Goal: Information Seeking & Learning: Learn about a topic

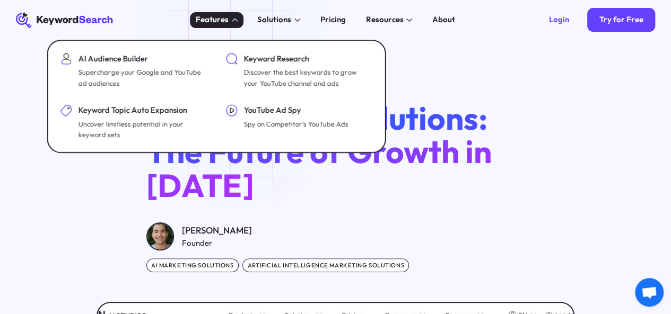
click at [234, 21] on icon at bounding box center [235, 20] width 6 height 4
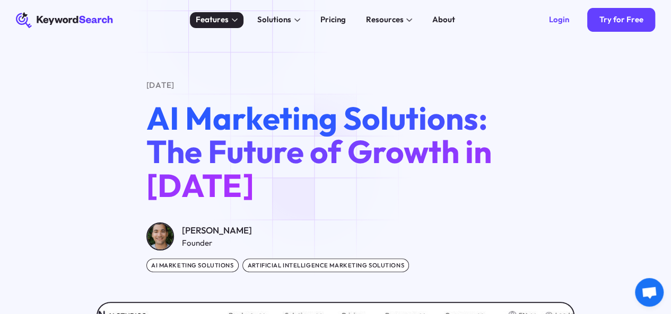
click at [236, 21] on icon at bounding box center [235, 19] width 6 height 5
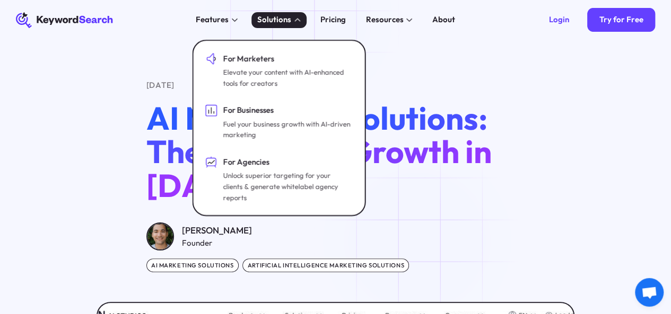
click at [302, 20] on div "Solutions" at bounding box center [278, 20] width 55 height 16
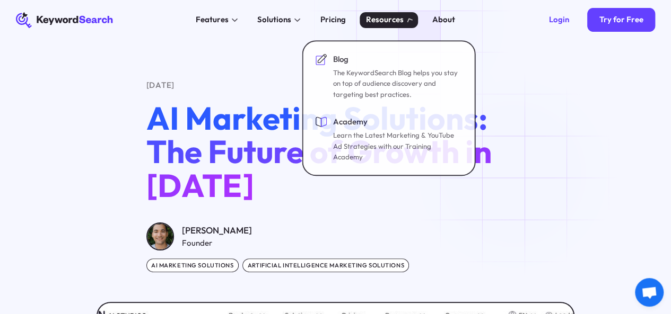
click at [415, 22] on div "Resources" at bounding box center [388, 20] width 58 height 16
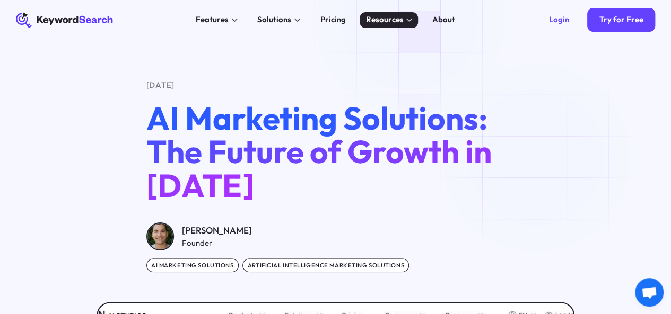
click at [415, 22] on div "Resources" at bounding box center [388, 20] width 58 height 16
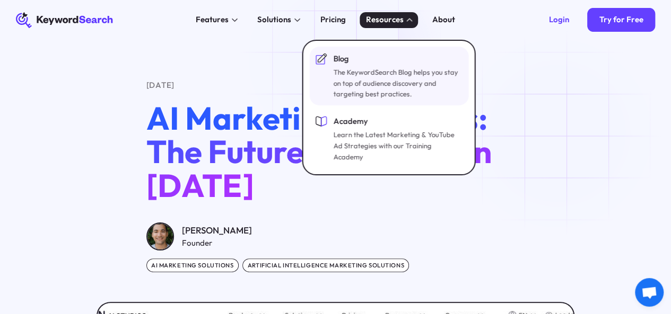
click at [342, 57] on div "Blog" at bounding box center [396, 59] width 127 height 12
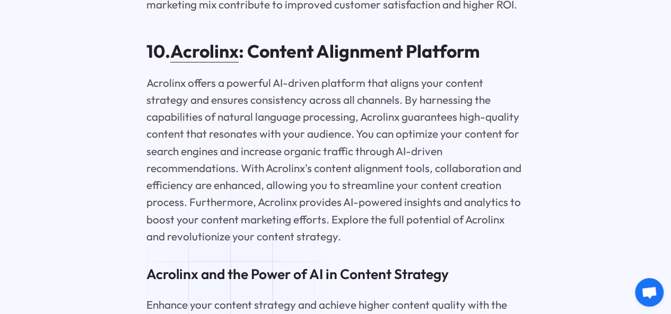
scroll to position [7322, 0]
